Goal: Transaction & Acquisition: Purchase product/service

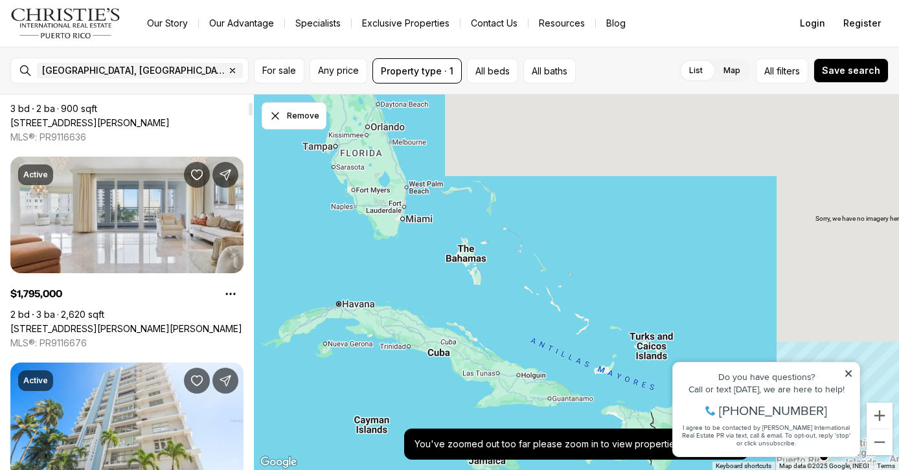
scroll to position [212, 0]
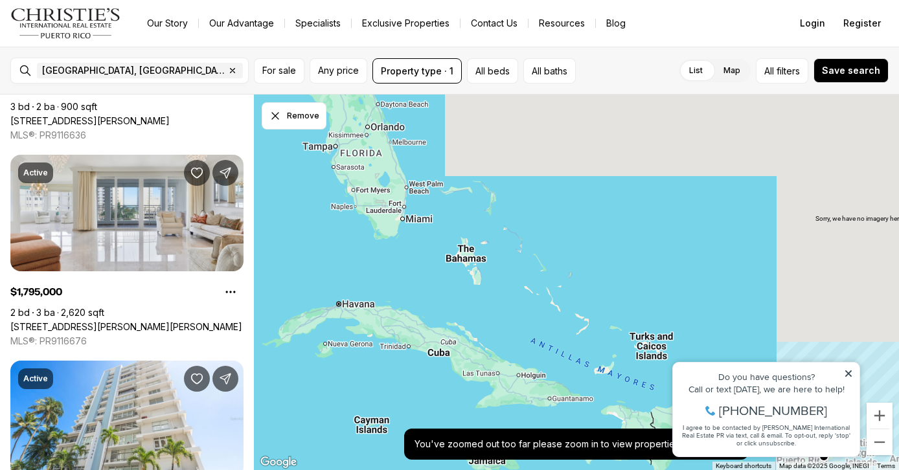
click at [852, 376] on icon at bounding box center [848, 373] width 9 height 9
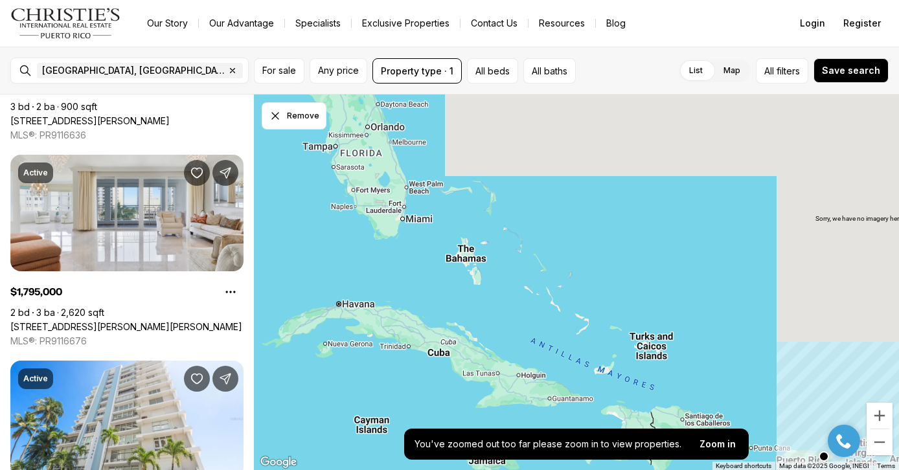
click at [771, 376] on div at bounding box center [576, 283] width 645 height 376
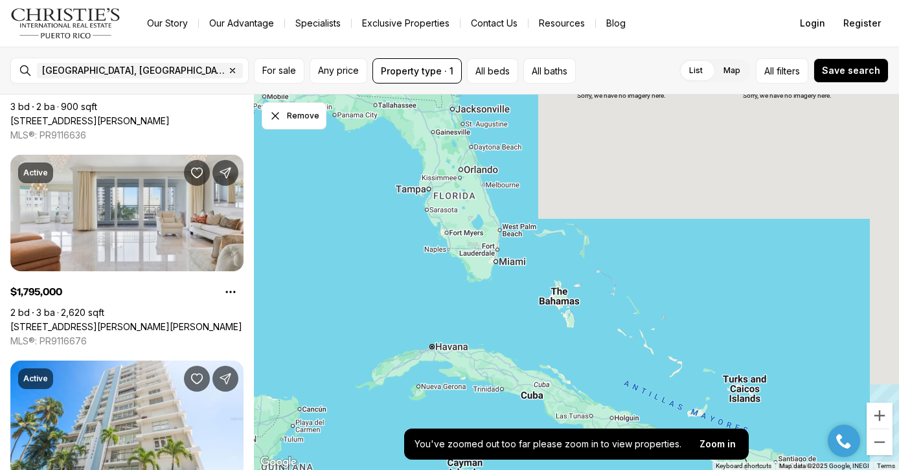
drag, startPoint x: 1592, startPoint y: 795, endPoint x: 857, endPoint y: 428, distance: 821.3
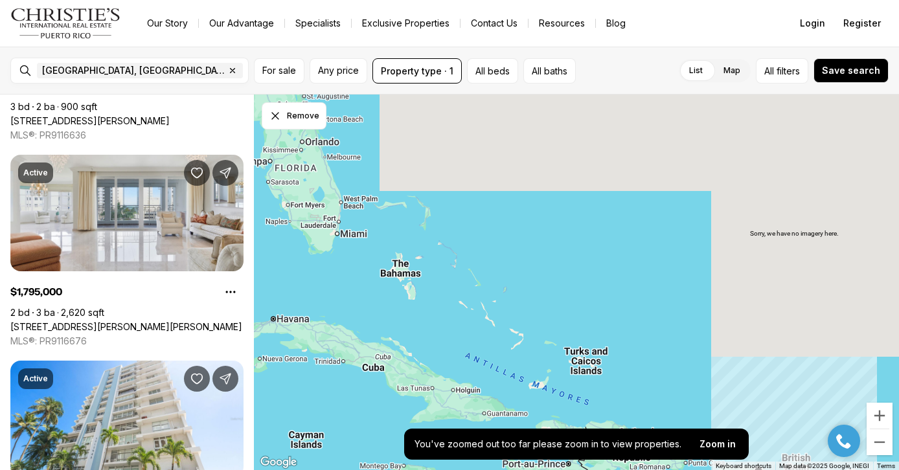
click at [706, 389] on div at bounding box center [576, 283] width 645 height 376
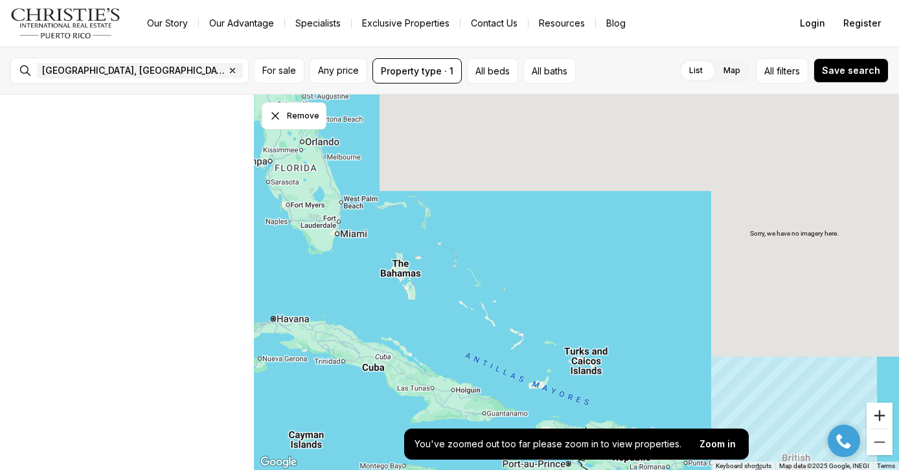
click at [882, 408] on button "Zoom in" at bounding box center [879, 416] width 26 height 26
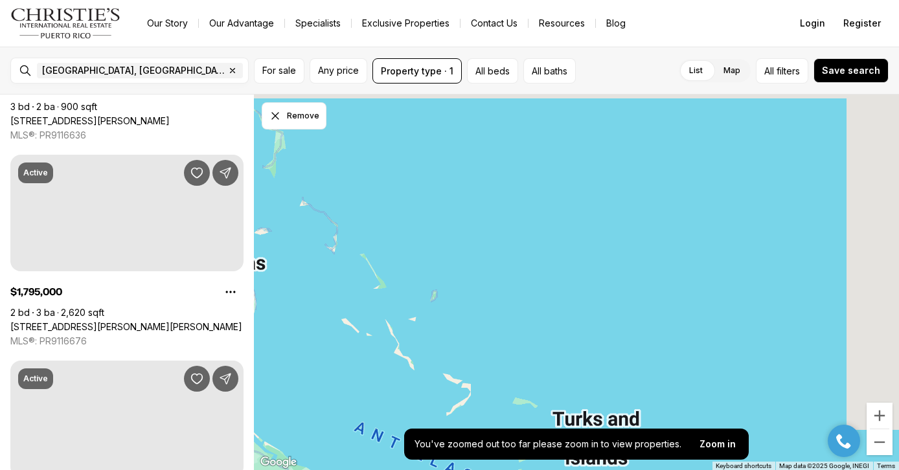
click at [883, 410] on button "Zoom in" at bounding box center [879, 416] width 26 height 26
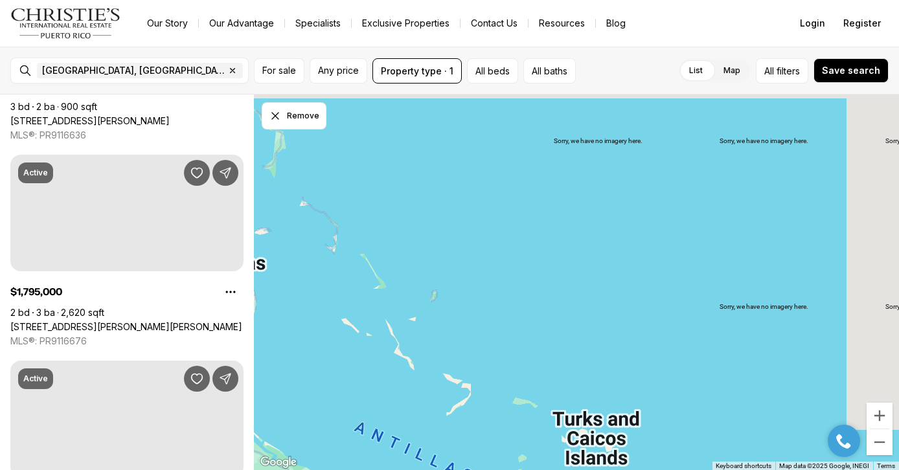
scroll to position [0, 0]
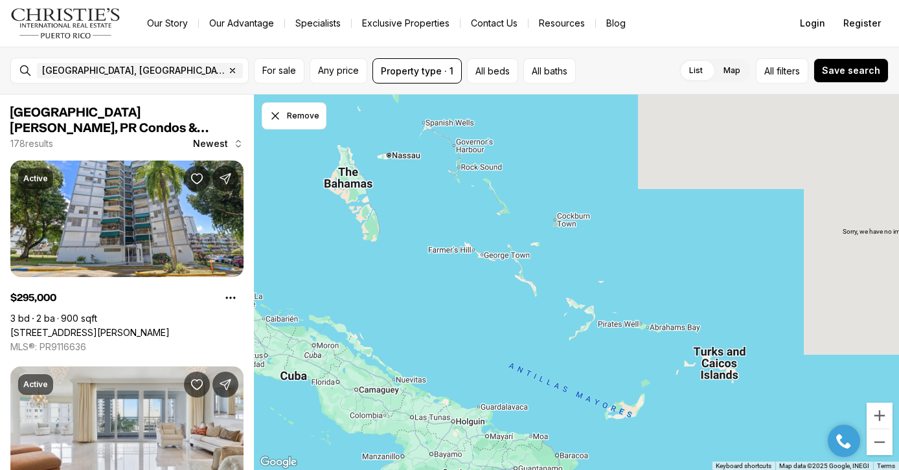
drag, startPoint x: 541, startPoint y: 333, endPoint x: 713, endPoint y: 260, distance: 186.8
click at [713, 260] on div at bounding box center [576, 283] width 645 height 376
click at [877, 419] on button "Zoom in" at bounding box center [879, 416] width 26 height 26
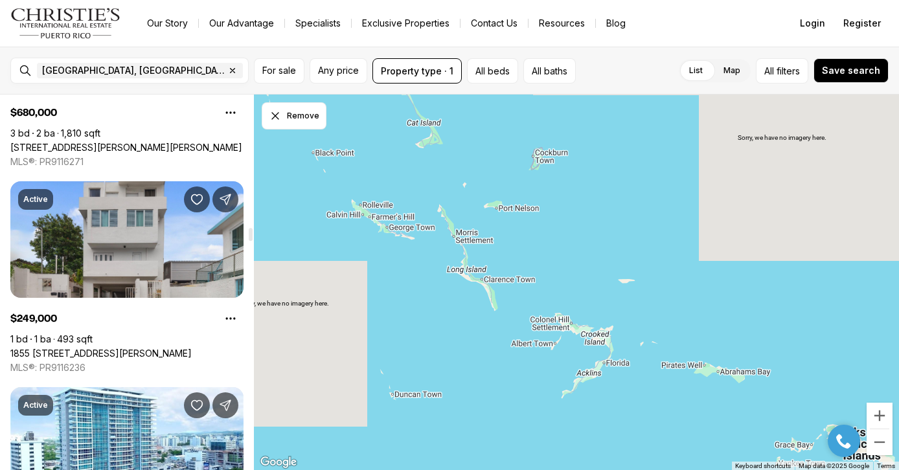
scroll to position [3894, 0]
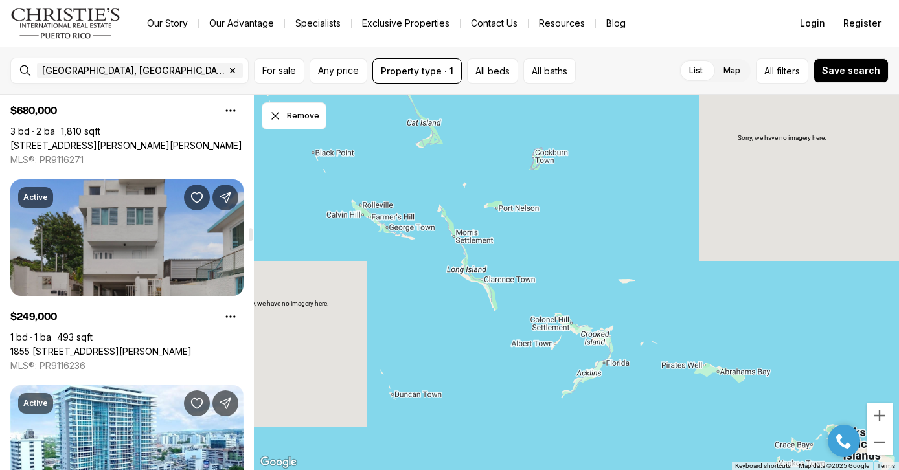
click at [167, 346] on link "1855 [STREET_ADDRESS][PERSON_NAME]" at bounding box center [100, 352] width 181 height 12
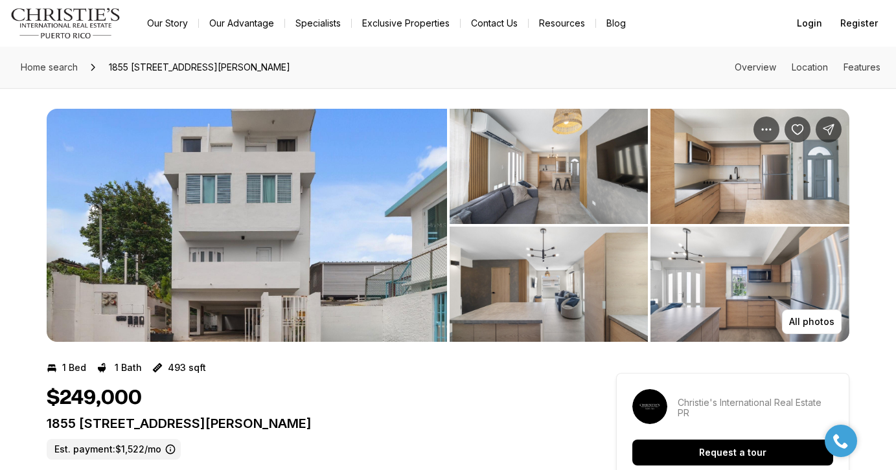
click at [492, 174] on img "View image gallery" at bounding box center [548, 166] width 199 height 115
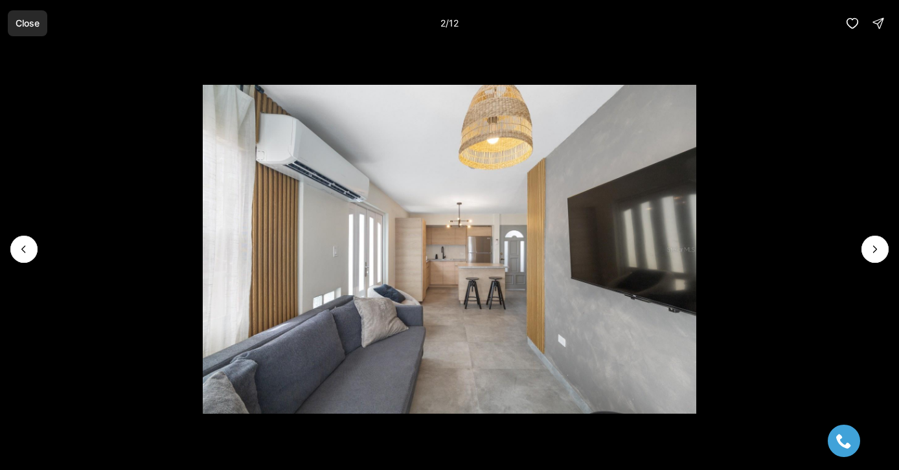
click at [28, 19] on p "Close" at bounding box center [28, 23] width 24 height 10
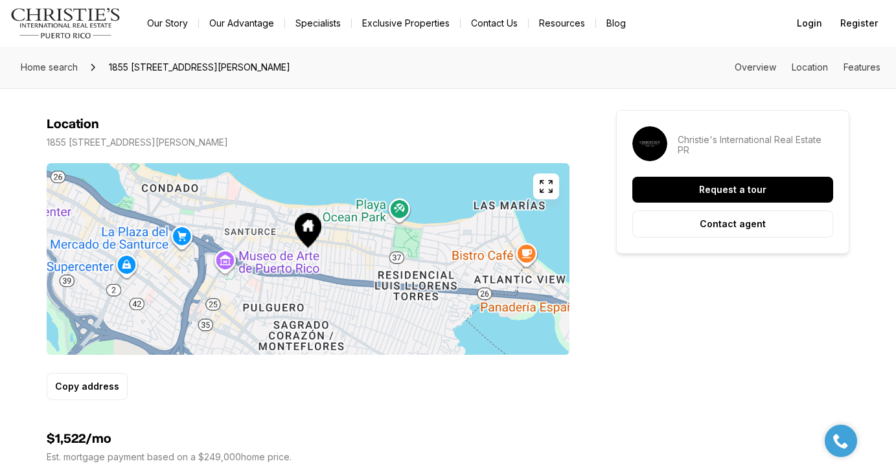
scroll to position [749, 0]
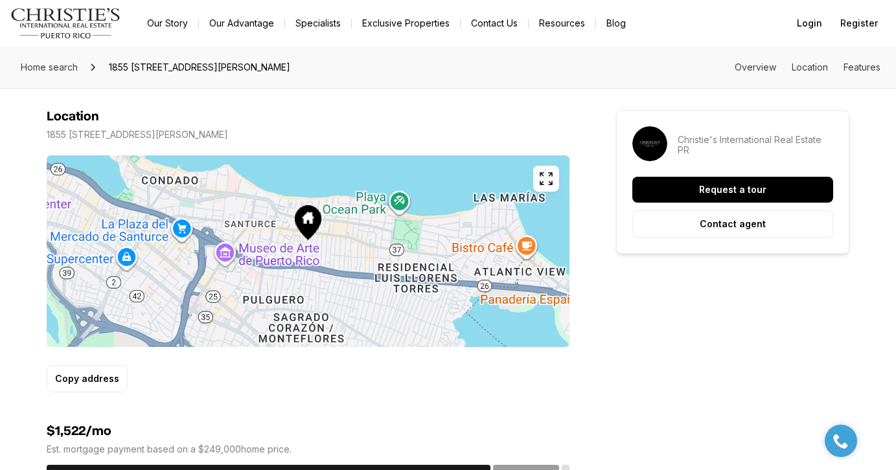
click at [545, 171] on icon "button" at bounding box center [546, 179] width 16 height 16
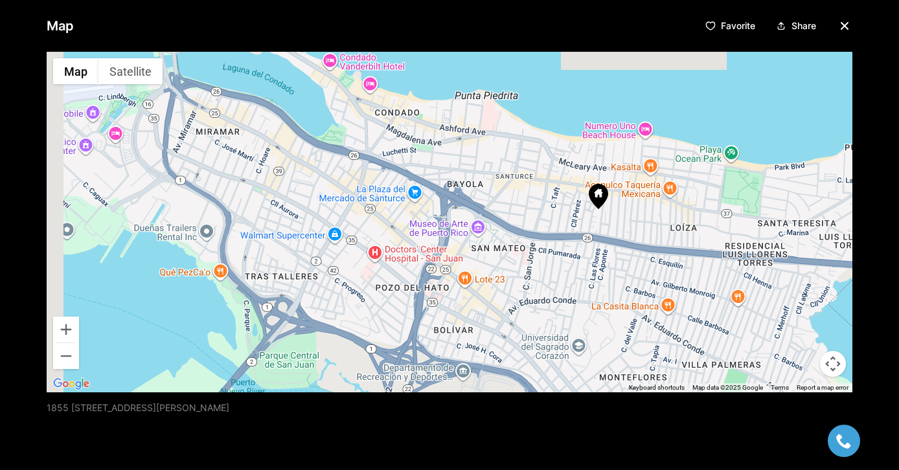
drag, startPoint x: 515, startPoint y: 207, endPoint x: 670, endPoint y: 200, distance: 154.3
click at [670, 200] on div at bounding box center [450, 222] width 806 height 341
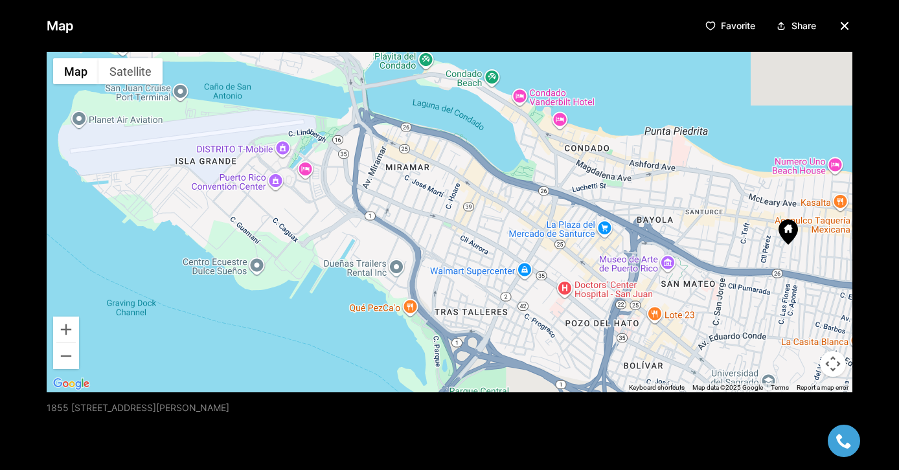
drag, startPoint x: 482, startPoint y: 211, endPoint x: 671, endPoint y: 247, distance: 192.4
click at [671, 247] on div at bounding box center [450, 222] width 806 height 341
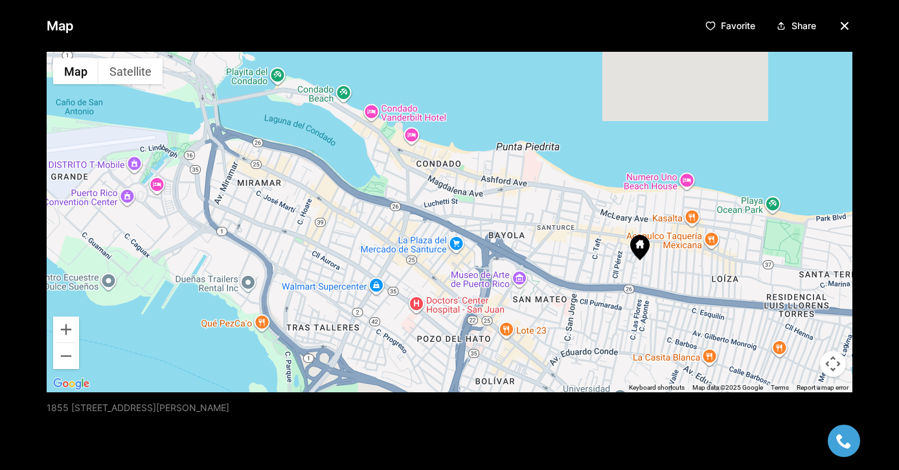
drag, startPoint x: 686, startPoint y: 201, endPoint x: 543, endPoint y: 217, distance: 144.6
click at [532, 217] on div at bounding box center [450, 222] width 806 height 341
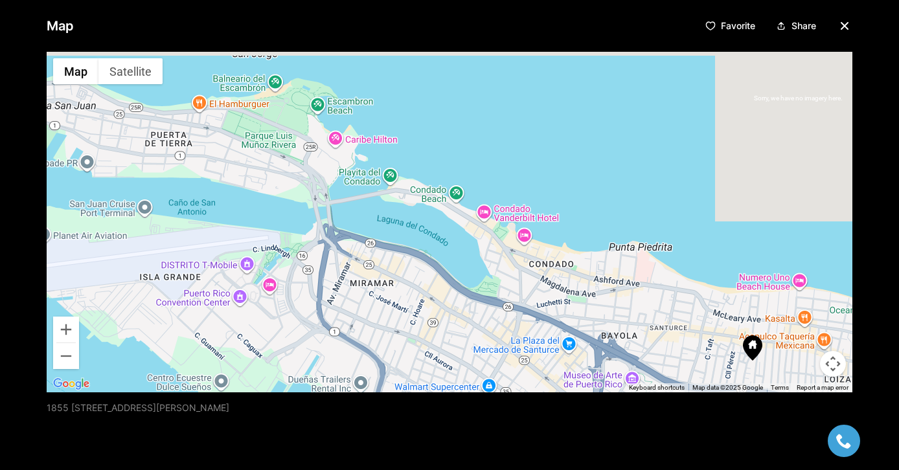
drag, startPoint x: 490, startPoint y: 243, endPoint x: 612, endPoint y: 345, distance: 159.1
click at [612, 345] on div at bounding box center [450, 222] width 806 height 341
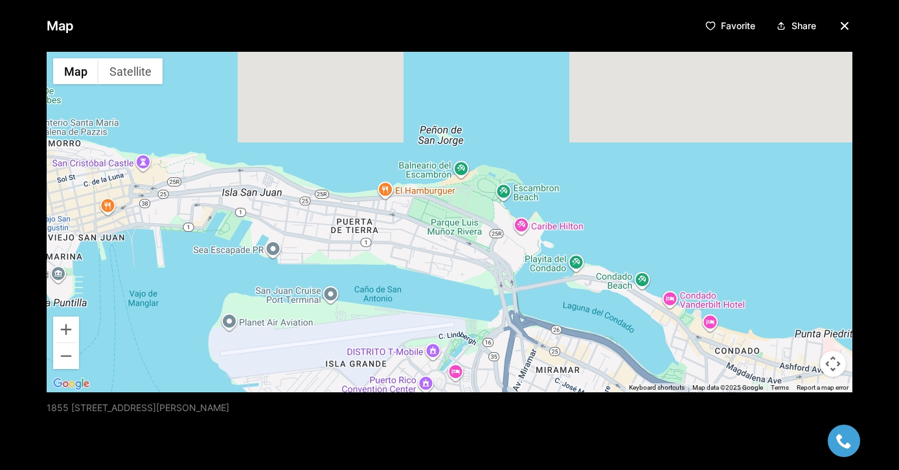
drag, startPoint x: 480, startPoint y: 274, endPoint x: 681, endPoint y: 348, distance: 214.1
click at [681, 348] on div at bounding box center [450, 222] width 806 height 341
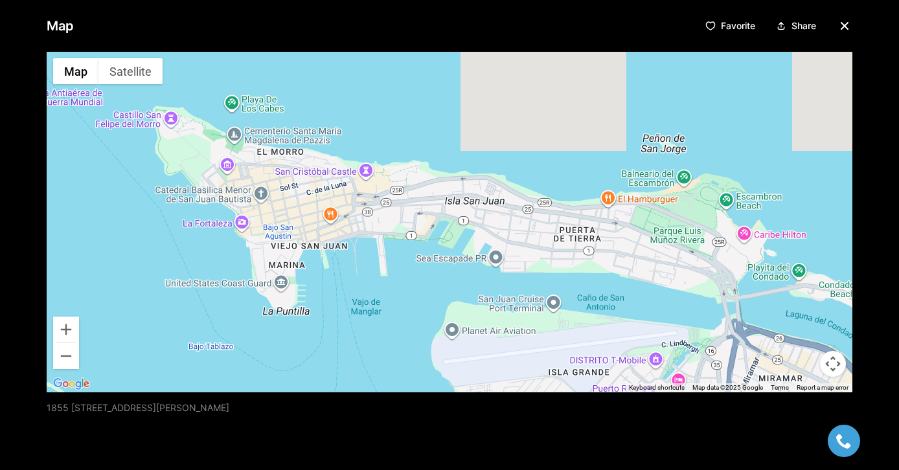
drag, startPoint x: 373, startPoint y: 252, endPoint x: 573, endPoint y: 280, distance: 202.0
click at [573, 280] on div at bounding box center [450, 222] width 806 height 341
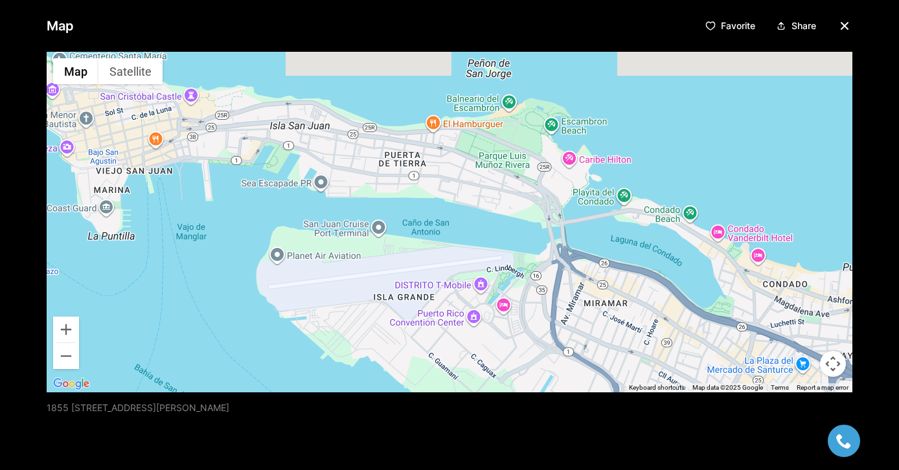
drag, startPoint x: 608, startPoint y: 270, endPoint x: 420, endPoint y: 189, distance: 205.1
click at [420, 189] on div at bounding box center [450, 222] width 806 height 341
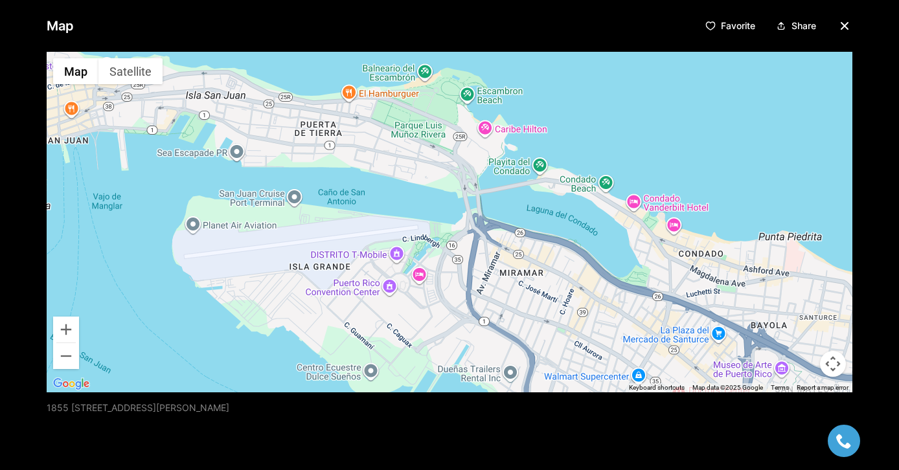
drag, startPoint x: 558, startPoint y: 227, endPoint x: 455, endPoint y: 177, distance: 114.7
click at [455, 177] on div at bounding box center [450, 222] width 806 height 341
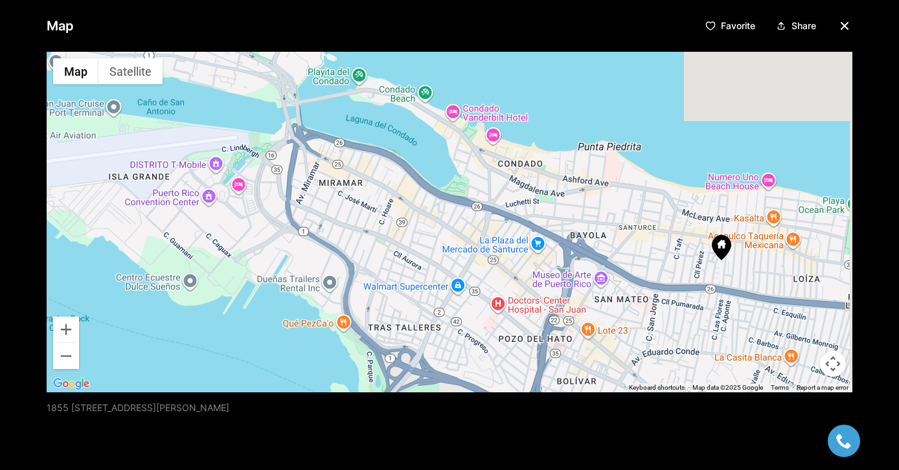
drag, startPoint x: 641, startPoint y: 236, endPoint x: 469, endPoint y: 157, distance: 188.9
click at [469, 157] on div at bounding box center [450, 222] width 806 height 341
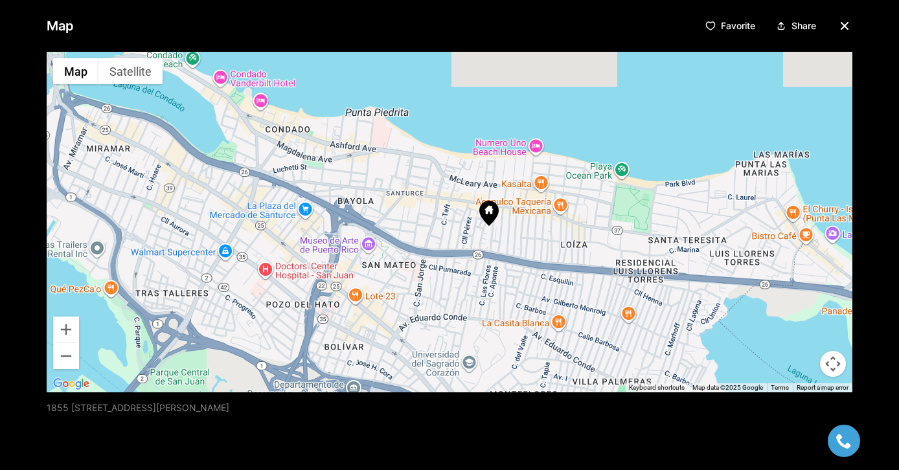
drag, startPoint x: 580, startPoint y: 209, endPoint x: 367, endPoint y: 190, distance: 213.8
click at [365, 190] on div at bounding box center [450, 222] width 806 height 341
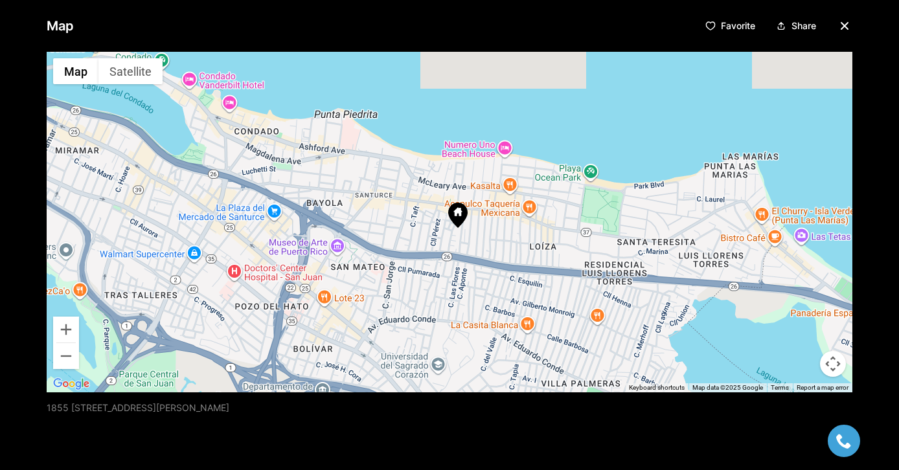
drag, startPoint x: 513, startPoint y: 234, endPoint x: 480, endPoint y: 237, distance: 32.5
click at [480, 236] on div at bounding box center [450, 222] width 806 height 341
click at [845, 23] on icon "button" at bounding box center [845, 26] width 16 height 16
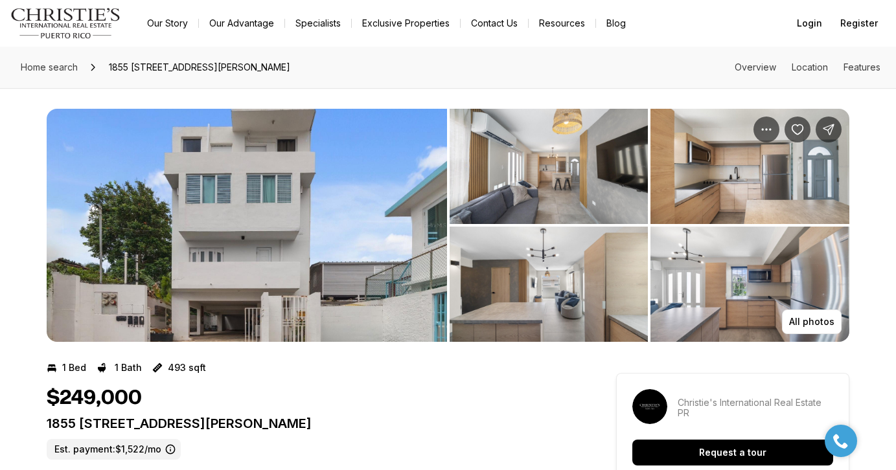
scroll to position [0, 0]
